Goal: Task Accomplishment & Management: Manage account settings

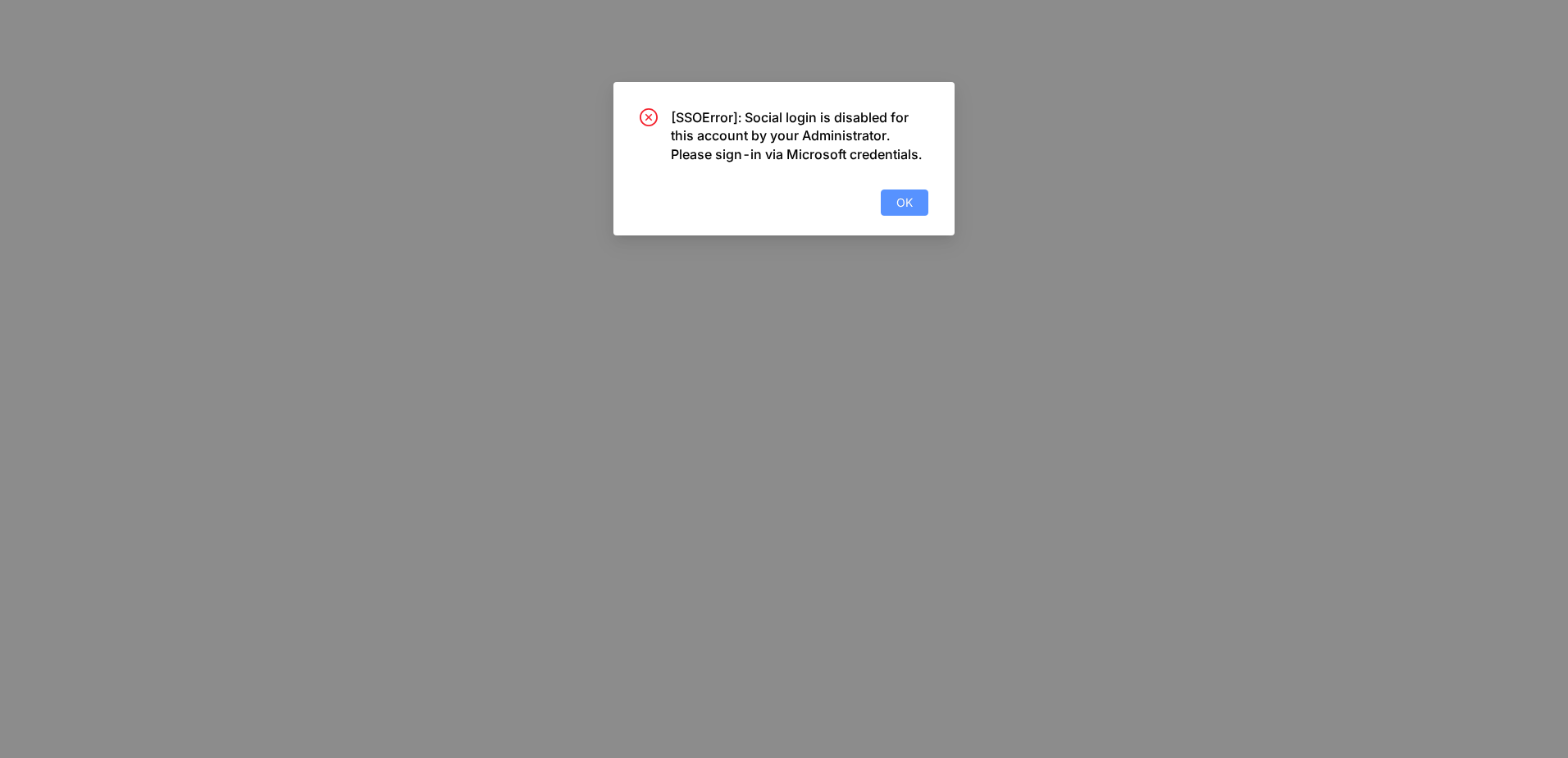
drag, startPoint x: 887, startPoint y: 205, endPoint x: 897, endPoint y: 202, distance: 10.4
click at [890, 205] on button "OK" at bounding box center [904, 202] width 48 height 26
